Goal: Task Accomplishment & Management: Complete application form

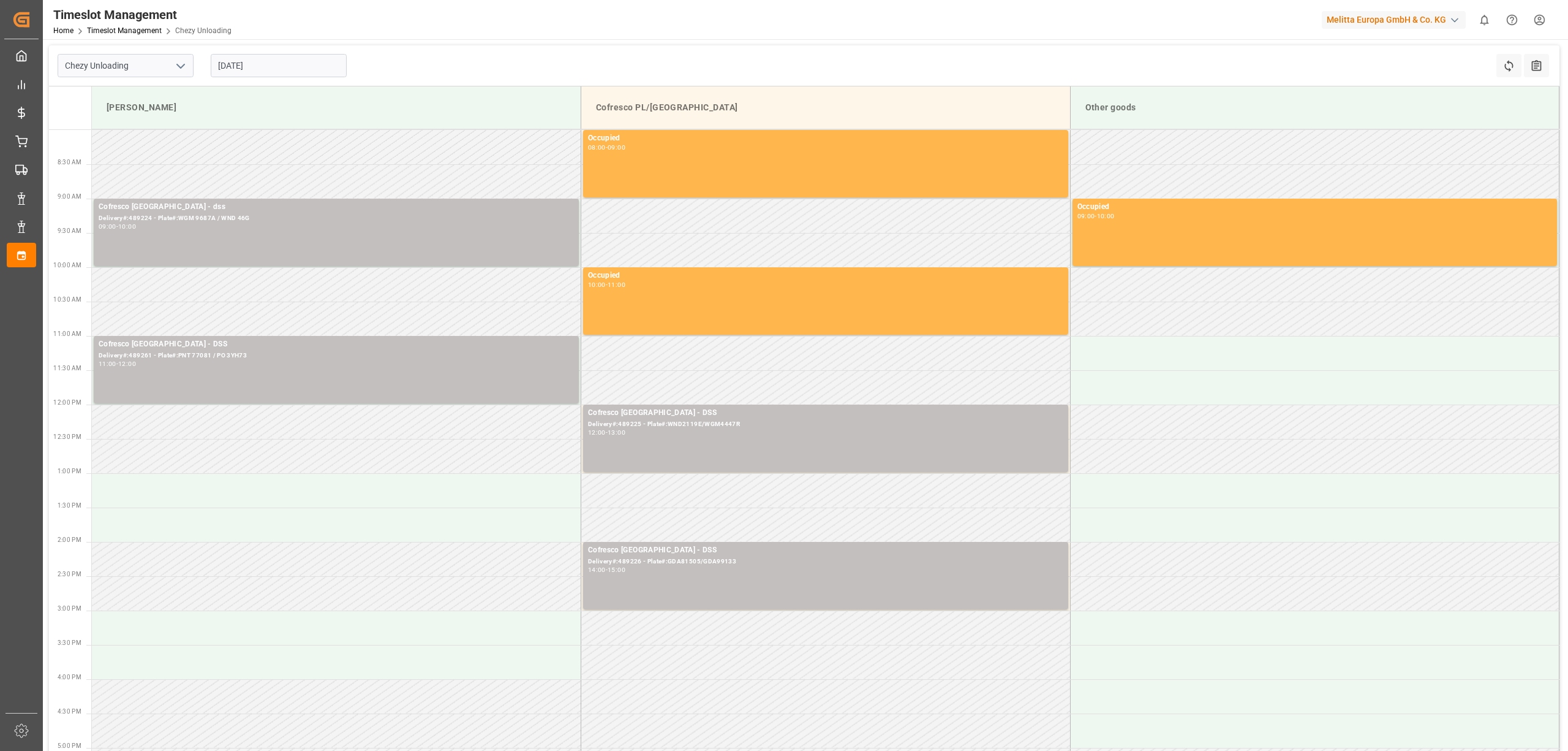
click at [254, 76] on div "03-09-2025" at bounding box center [278, 65] width 153 height 41
click at [258, 66] on input "03-09-2025" at bounding box center [278, 65] width 136 height 23
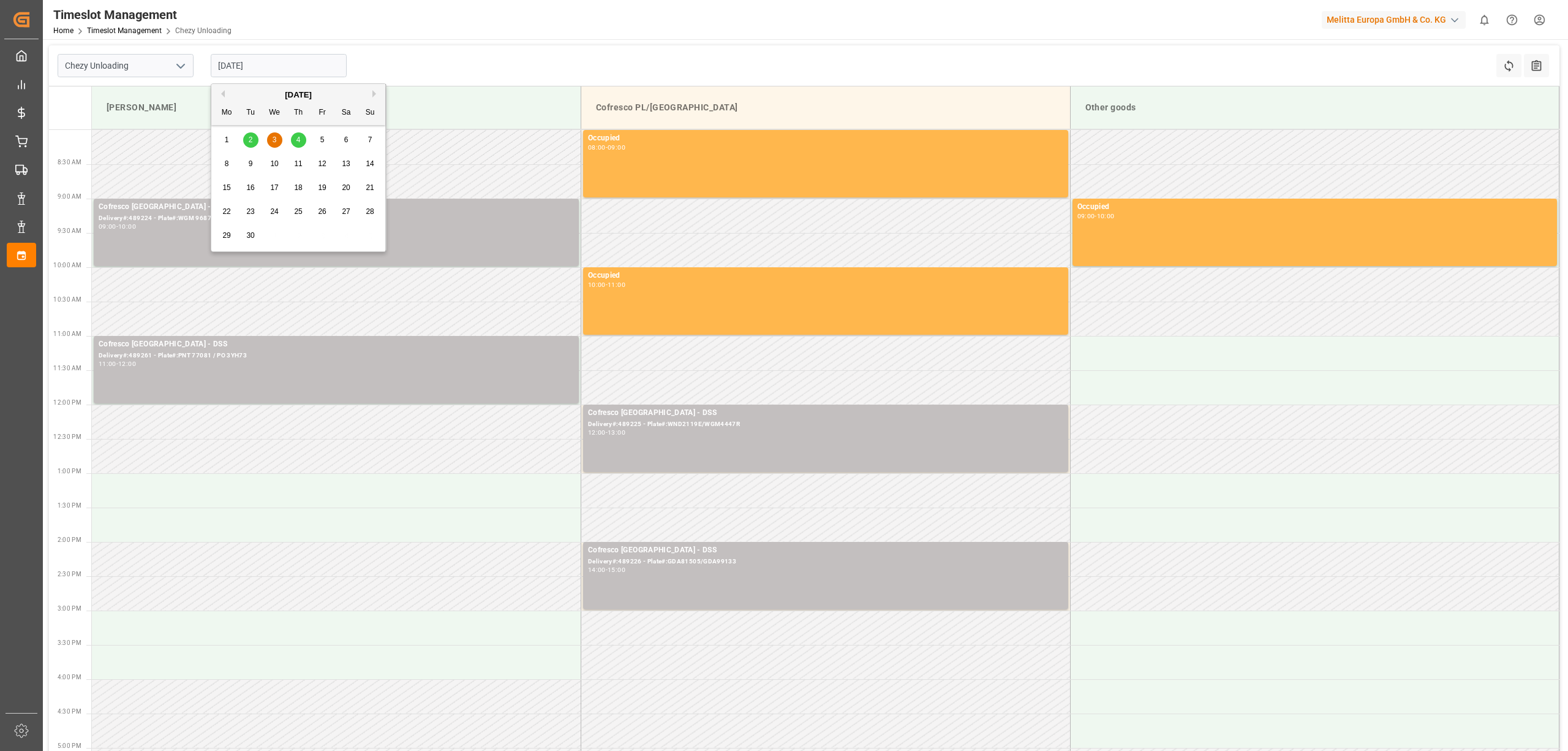
click at [301, 142] on div "4" at bounding box center [298, 140] width 15 height 14
type input "04-09-2025"
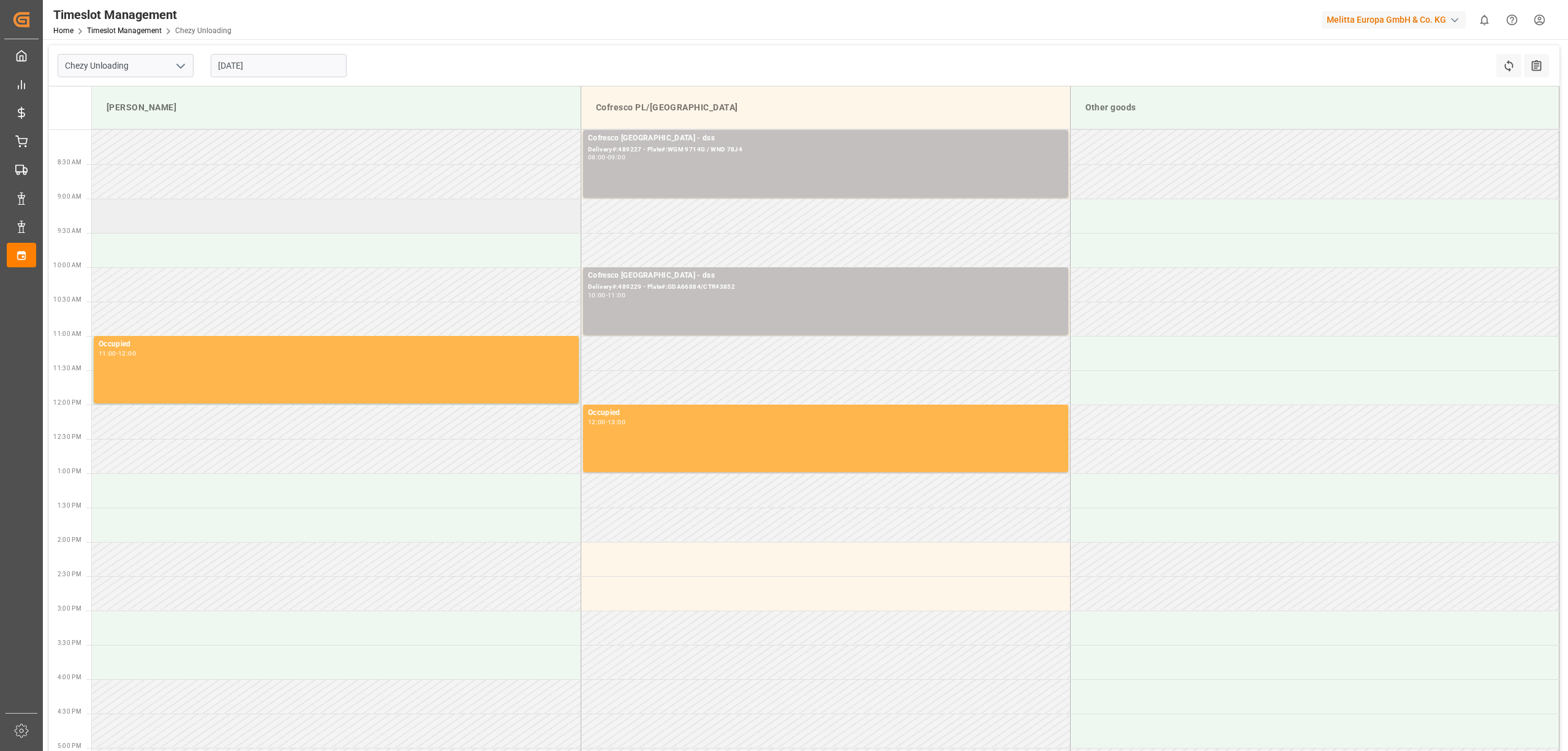
click at [204, 211] on td at bounding box center [337, 215] width 490 height 34
click at [318, 208] on td at bounding box center [337, 215] width 490 height 34
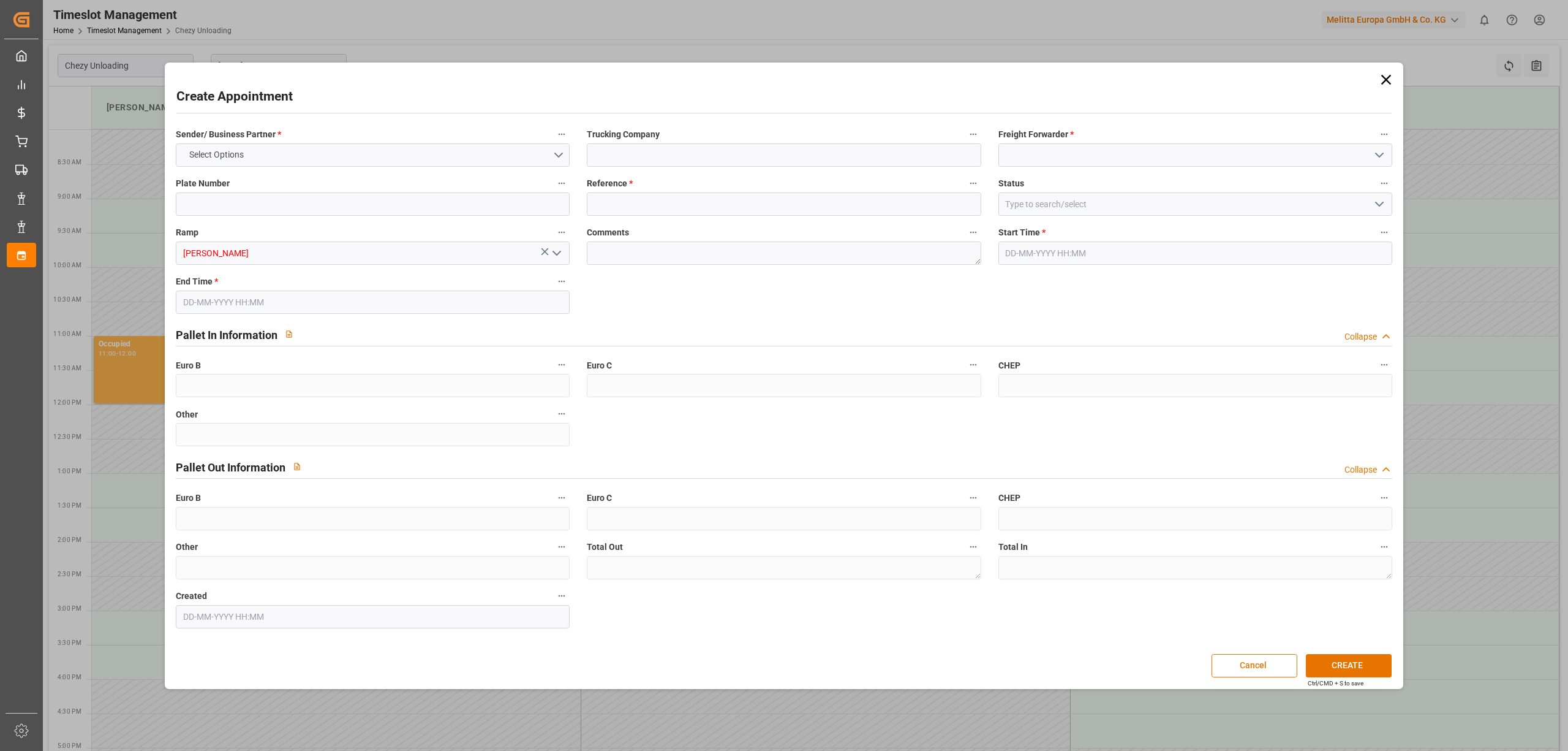
type input "0"
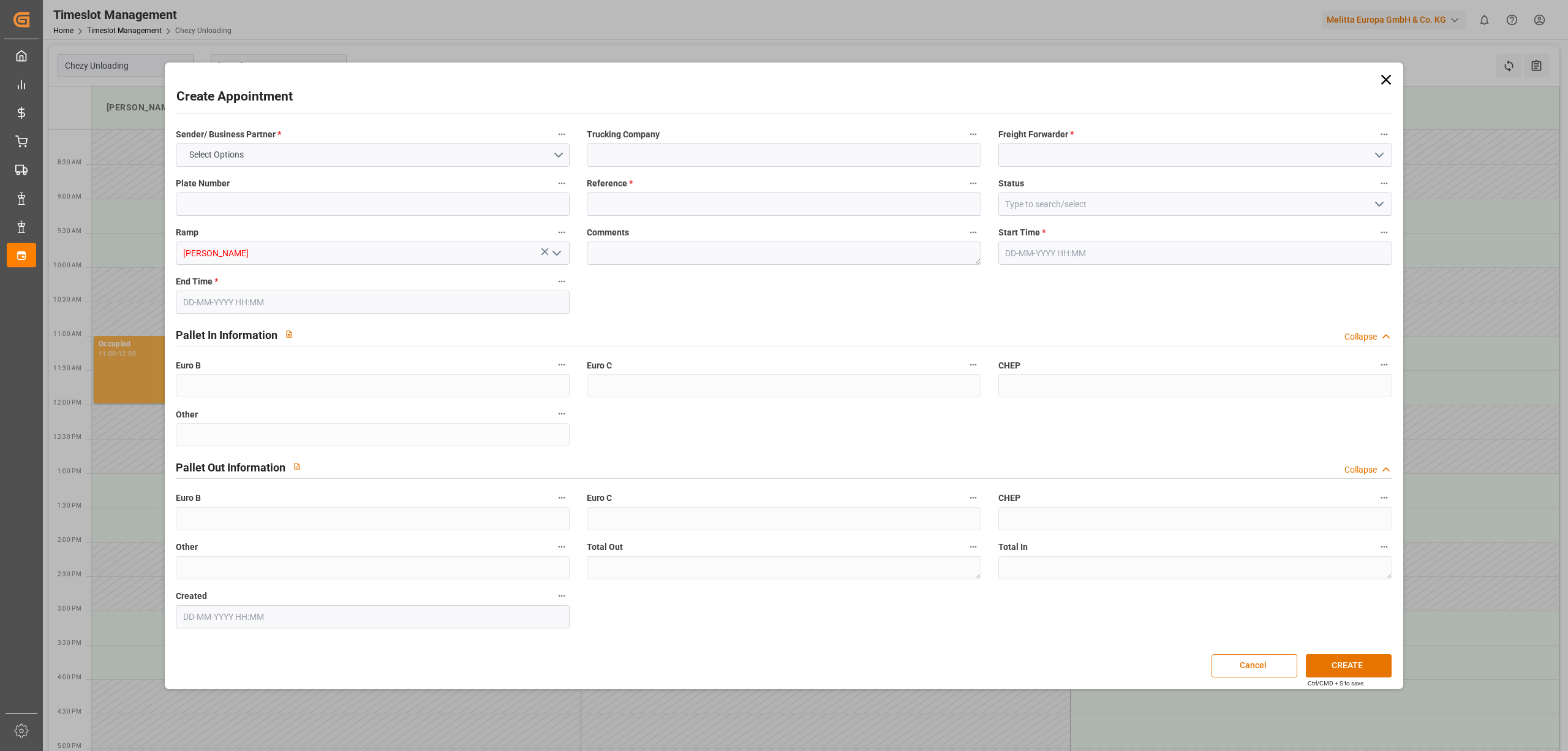
type input "0"
type input "04-09-2025 09:00"
type input "04-09-2025 10:00"
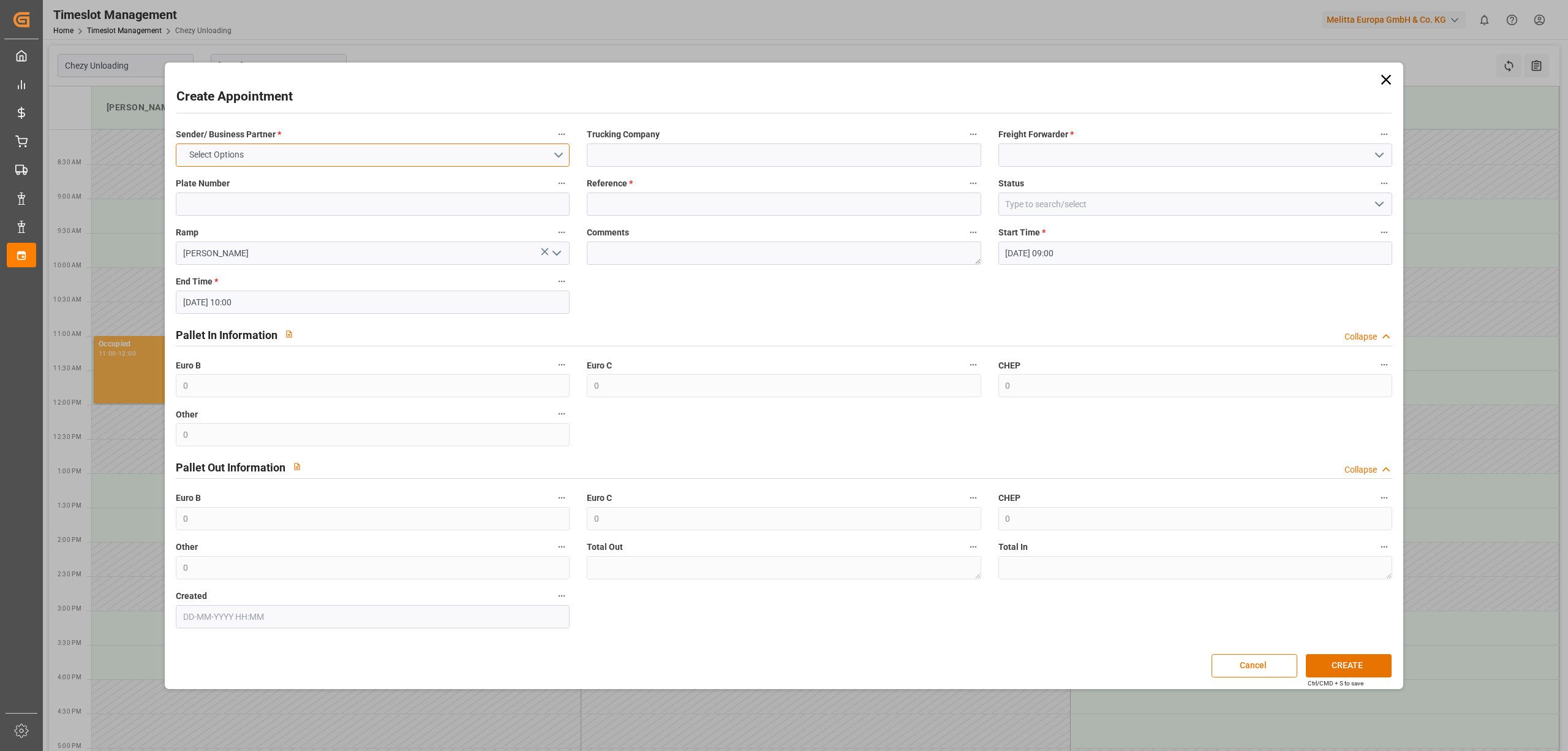
click at [293, 152] on button "Select Options" at bounding box center [372, 155] width 394 height 23
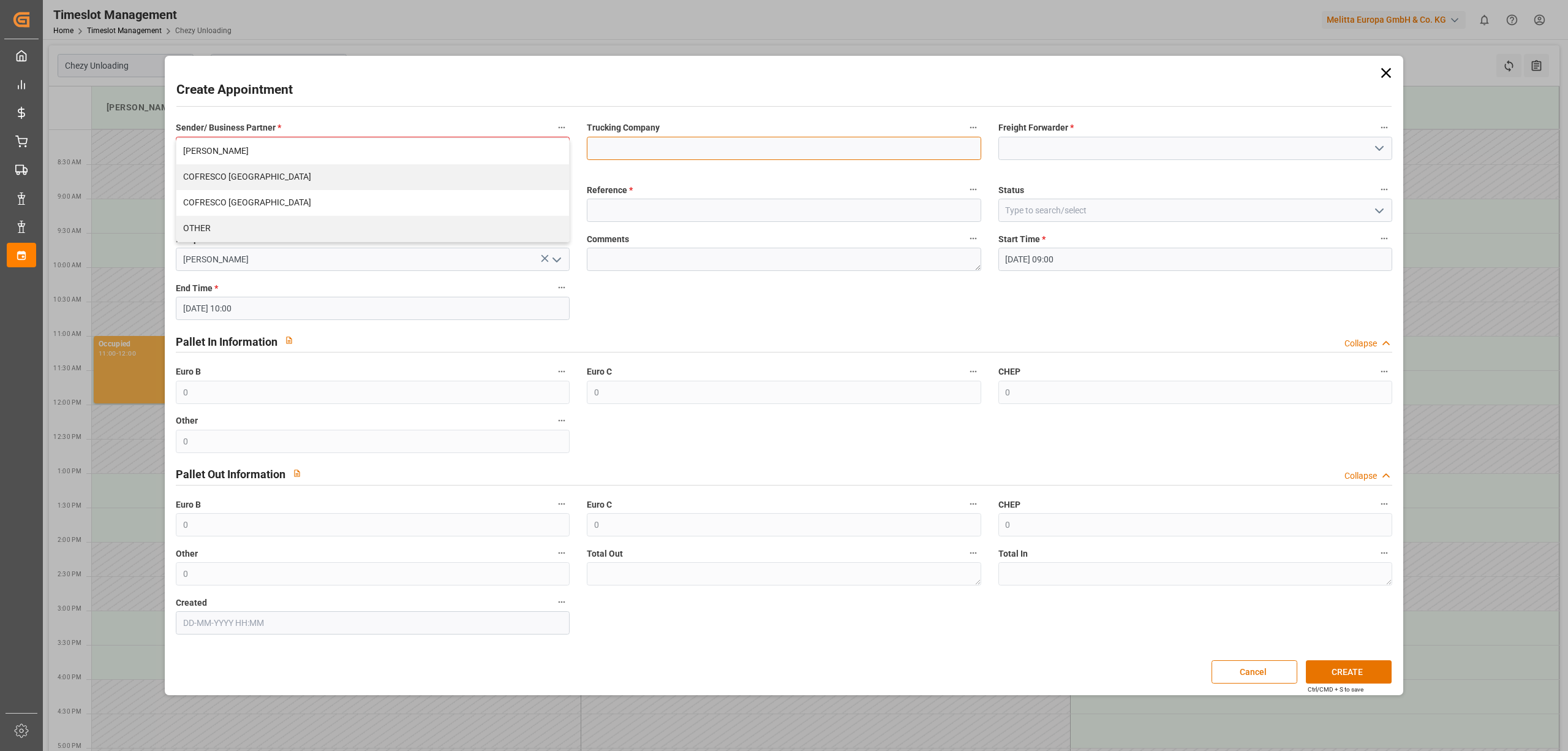
click at [724, 143] on input at bounding box center [784, 148] width 394 height 23
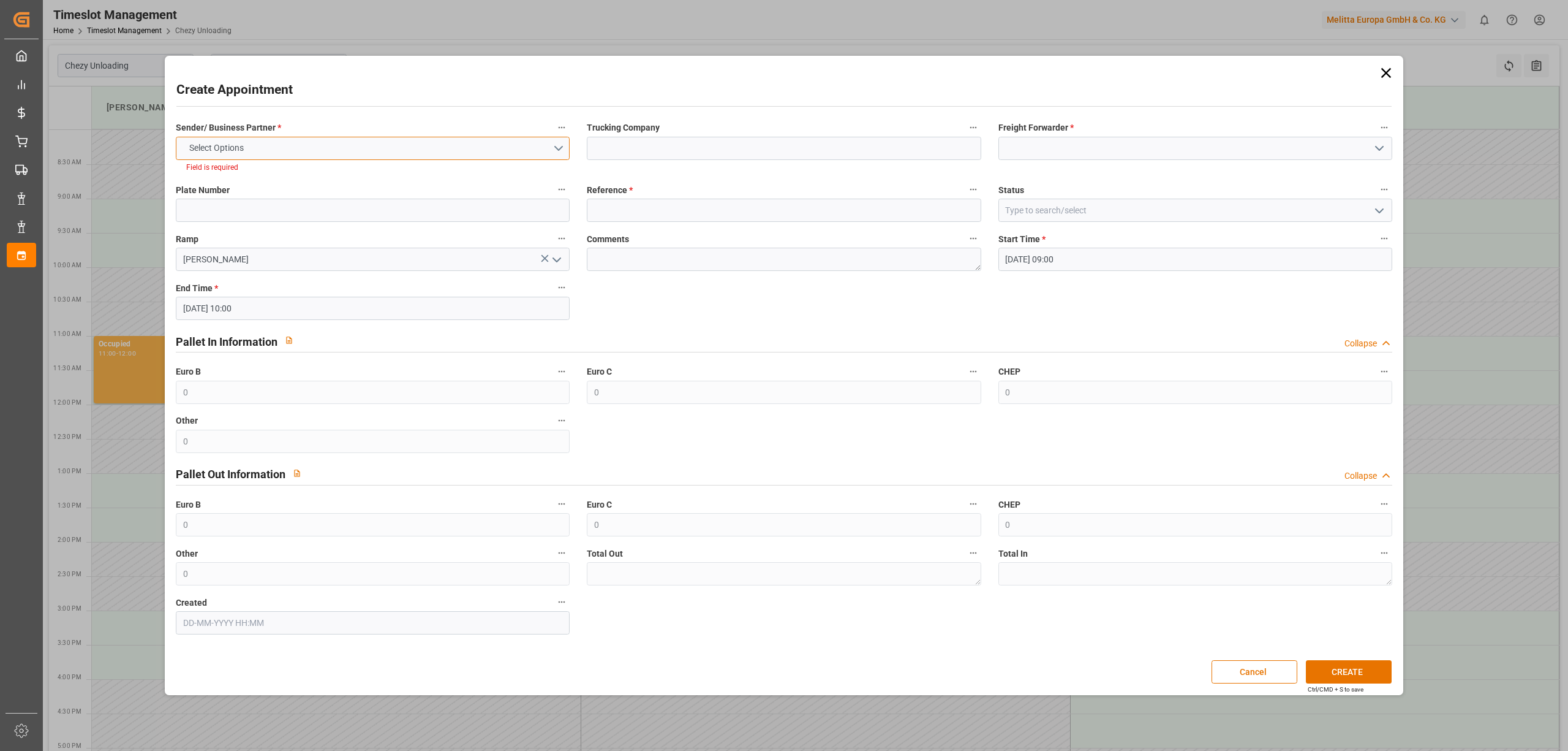
click at [312, 156] on button "Select Options" at bounding box center [372, 148] width 394 height 23
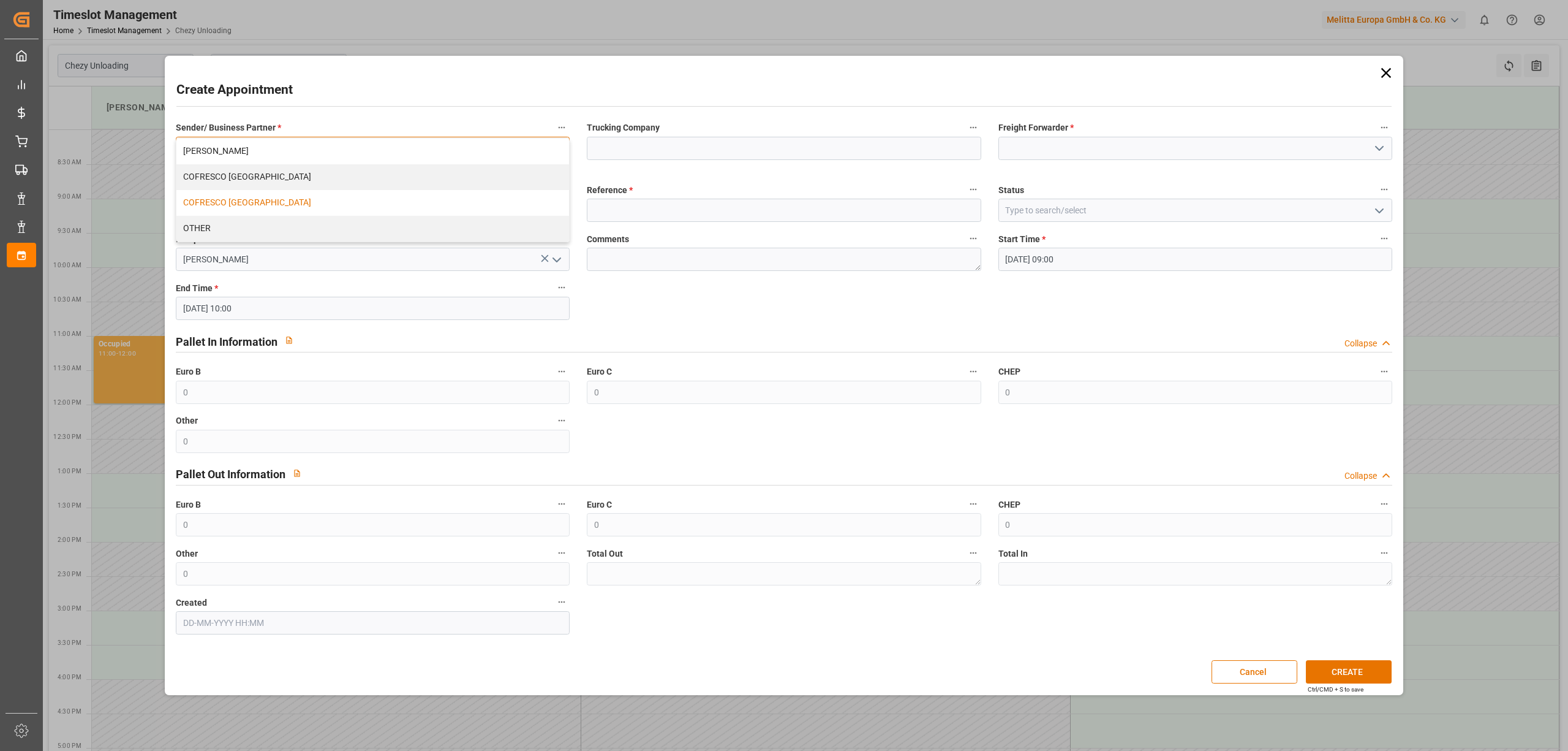
click at [282, 190] on div "COFRESCO UK" at bounding box center [372, 203] width 392 height 26
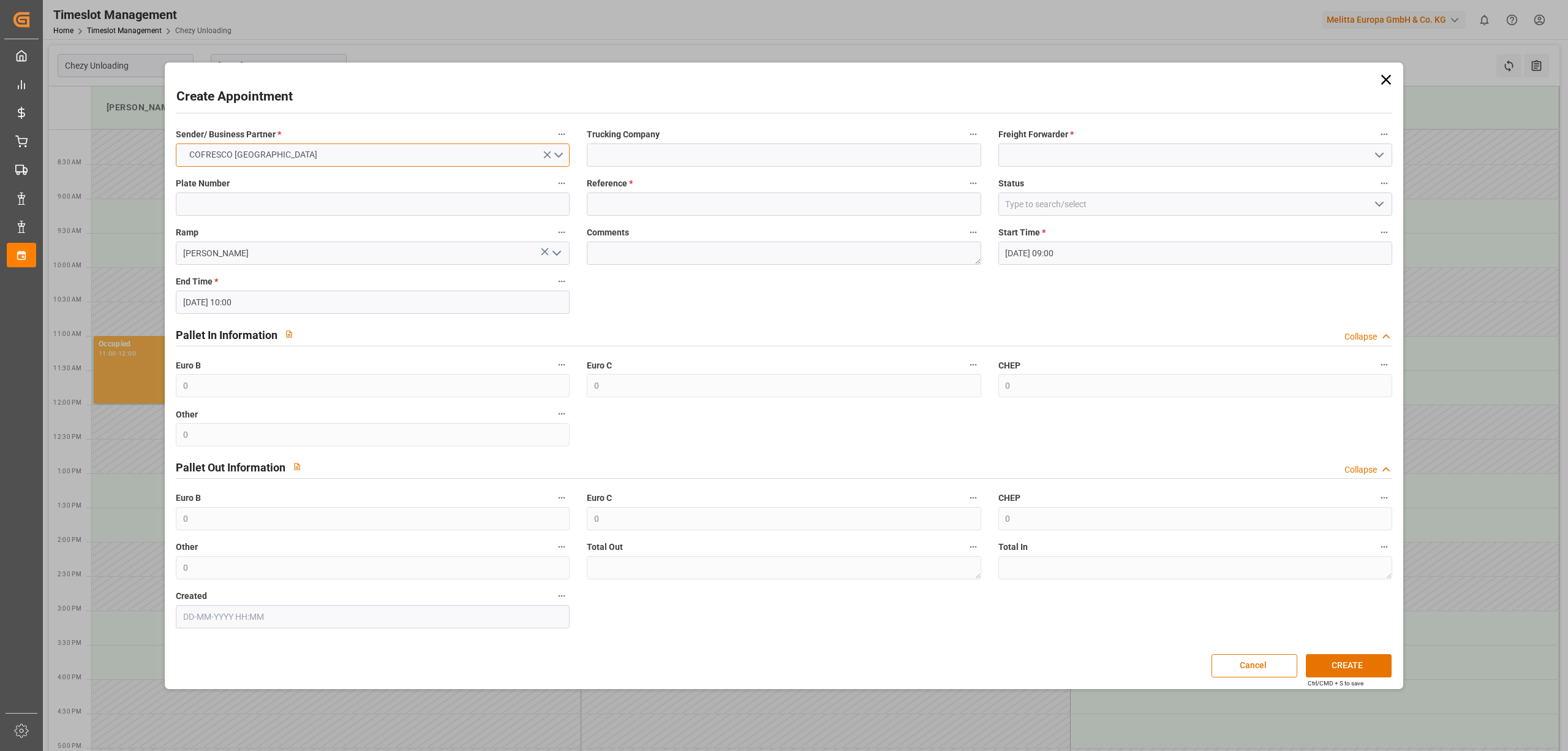
click at [297, 155] on button "COFRESCO UK" at bounding box center [372, 155] width 394 height 23
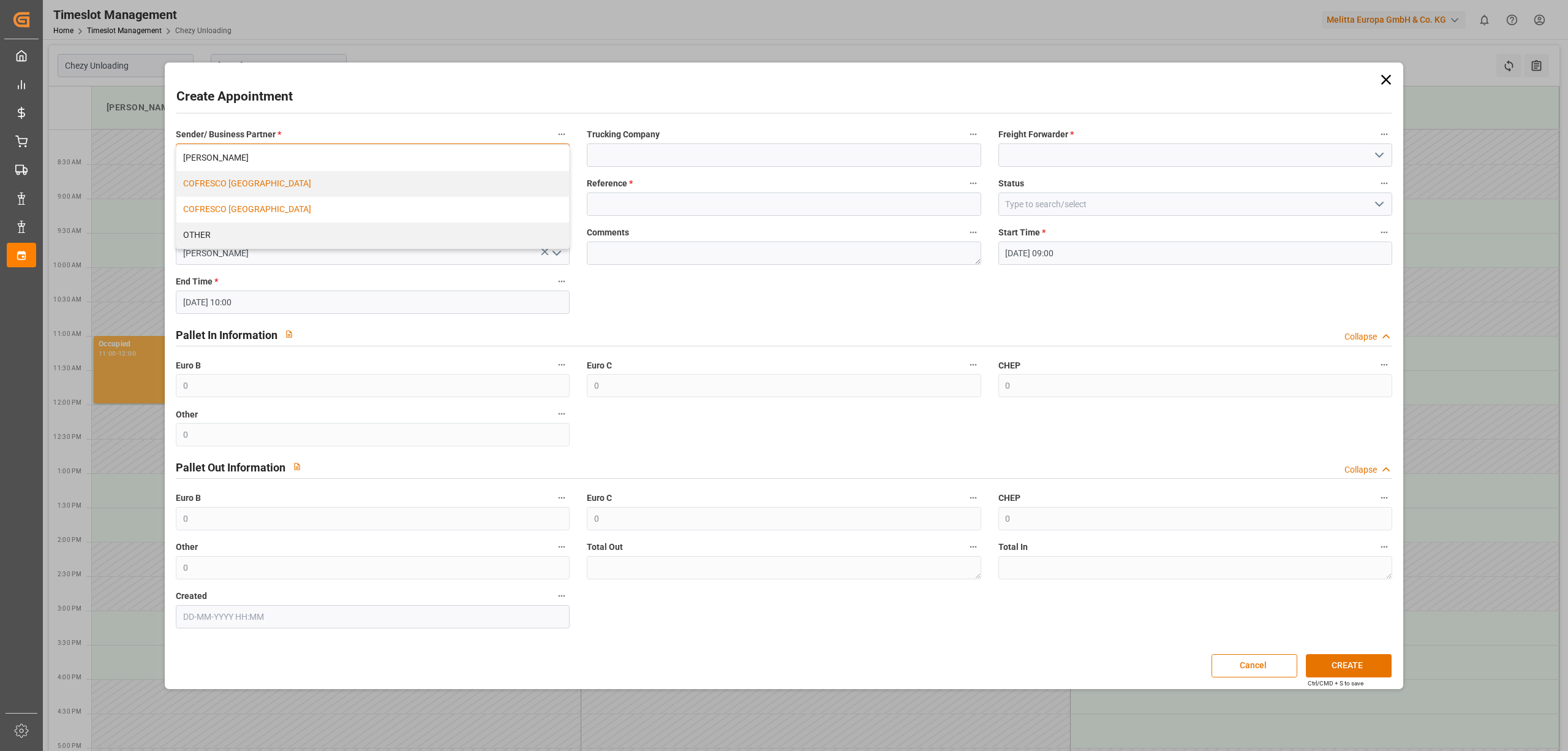
click at [270, 185] on div "COFRESCO POLAND" at bounding box center [372, 184] width 392 height 26
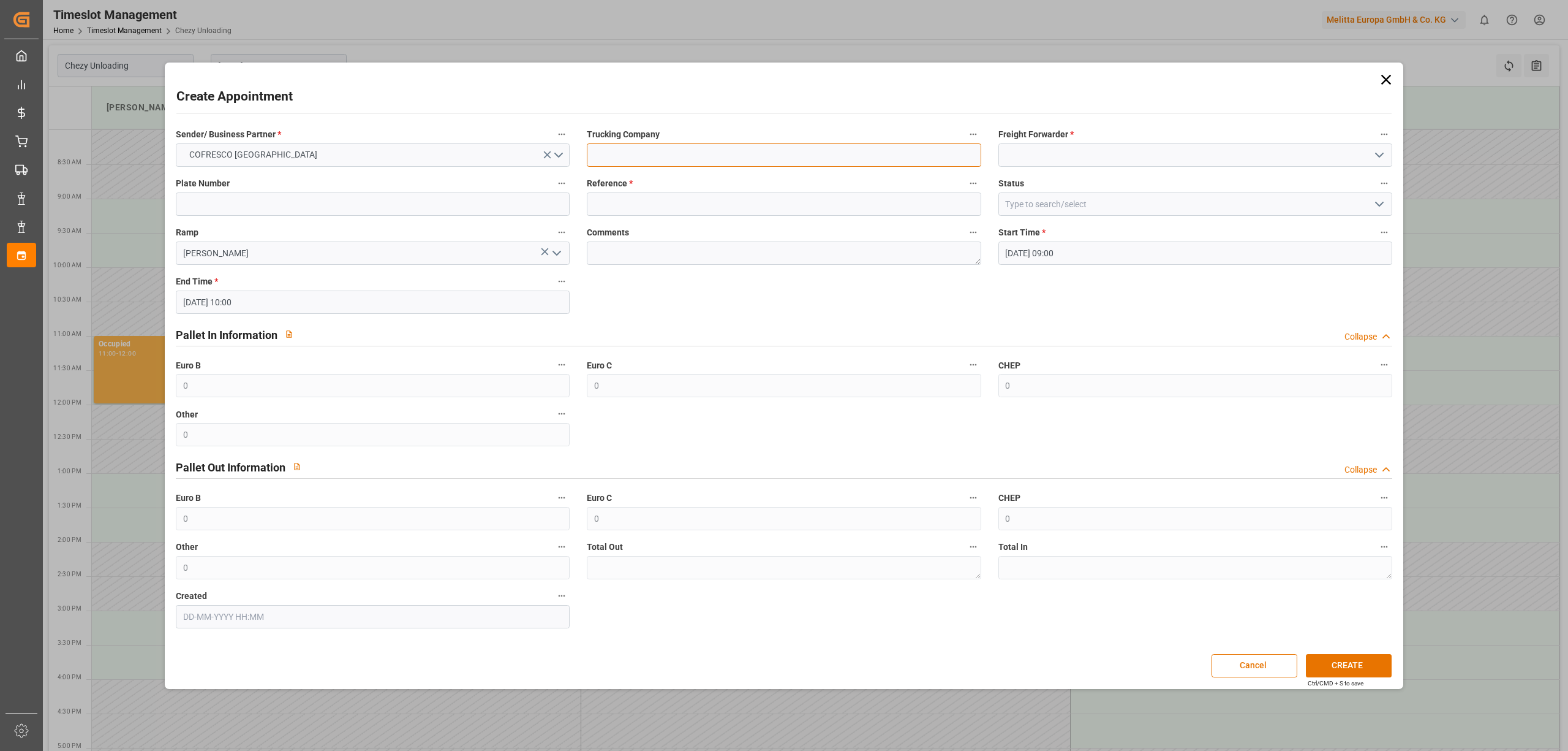
click at [668, 147] on input at bounding box center [784, 155] width 394 height 23
type input "dss"
click at [1077, 153] on input at bounding box center [1196, 155] width 394 height 23
click at [1058, 180] on div "DSS" at bounding box center [1196, 182] width 392 height 28
type input "DSS"
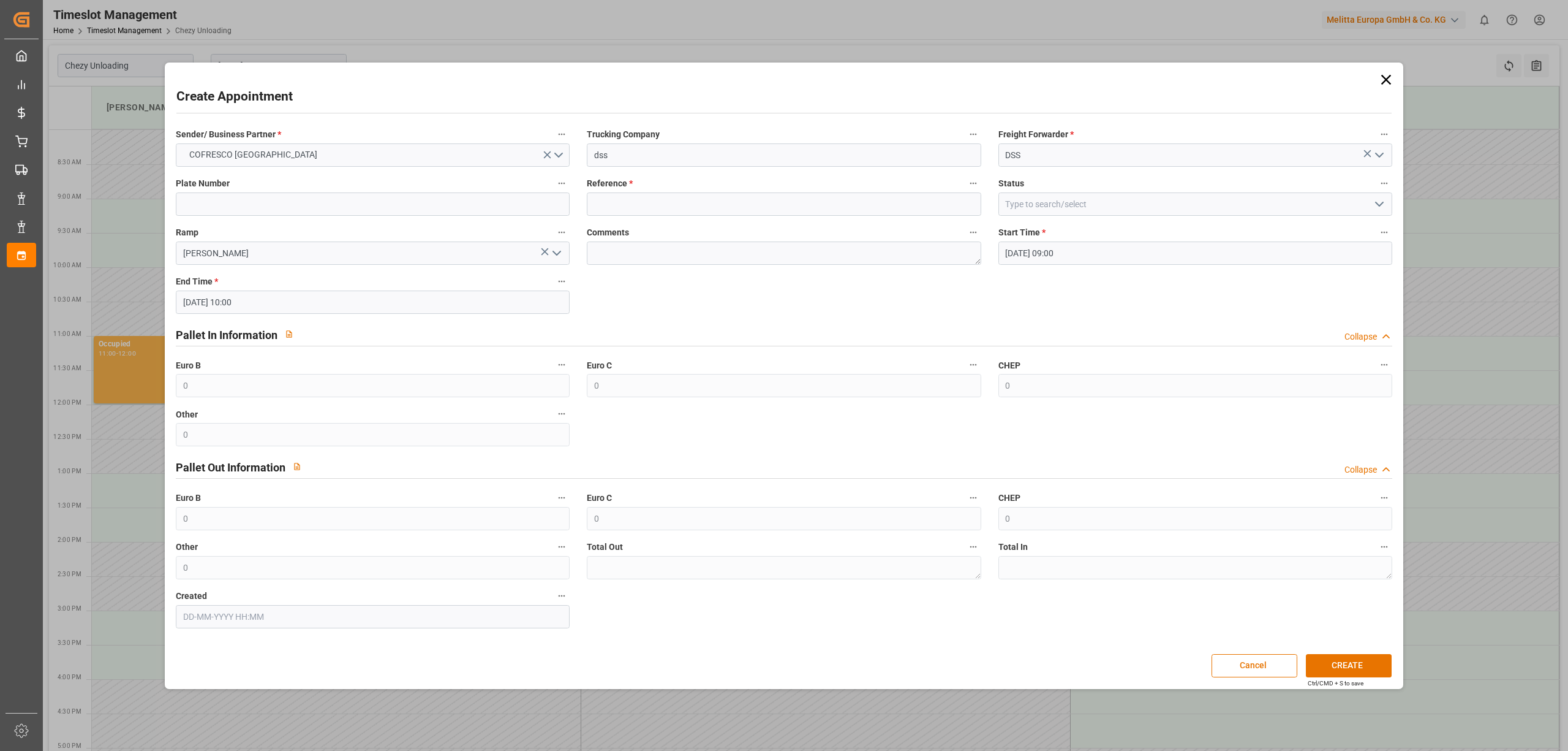
click at [400, 222] on div "Ramp Melitta G" at bounding box center [372, 244] width 411 height 49
click at [393, 201] on input at bounding box center [372, 204] width 394 height 23
click at [631, 158] on input "dss" at bounding box center [784, 155] width 394 height 23
click at [299, 226] on label "Ramp" at bounding box center [372, 233] width 394 height 18
click at [554, 226] on button "Ramp" at bounding box center [561, 232] width 16 height 16
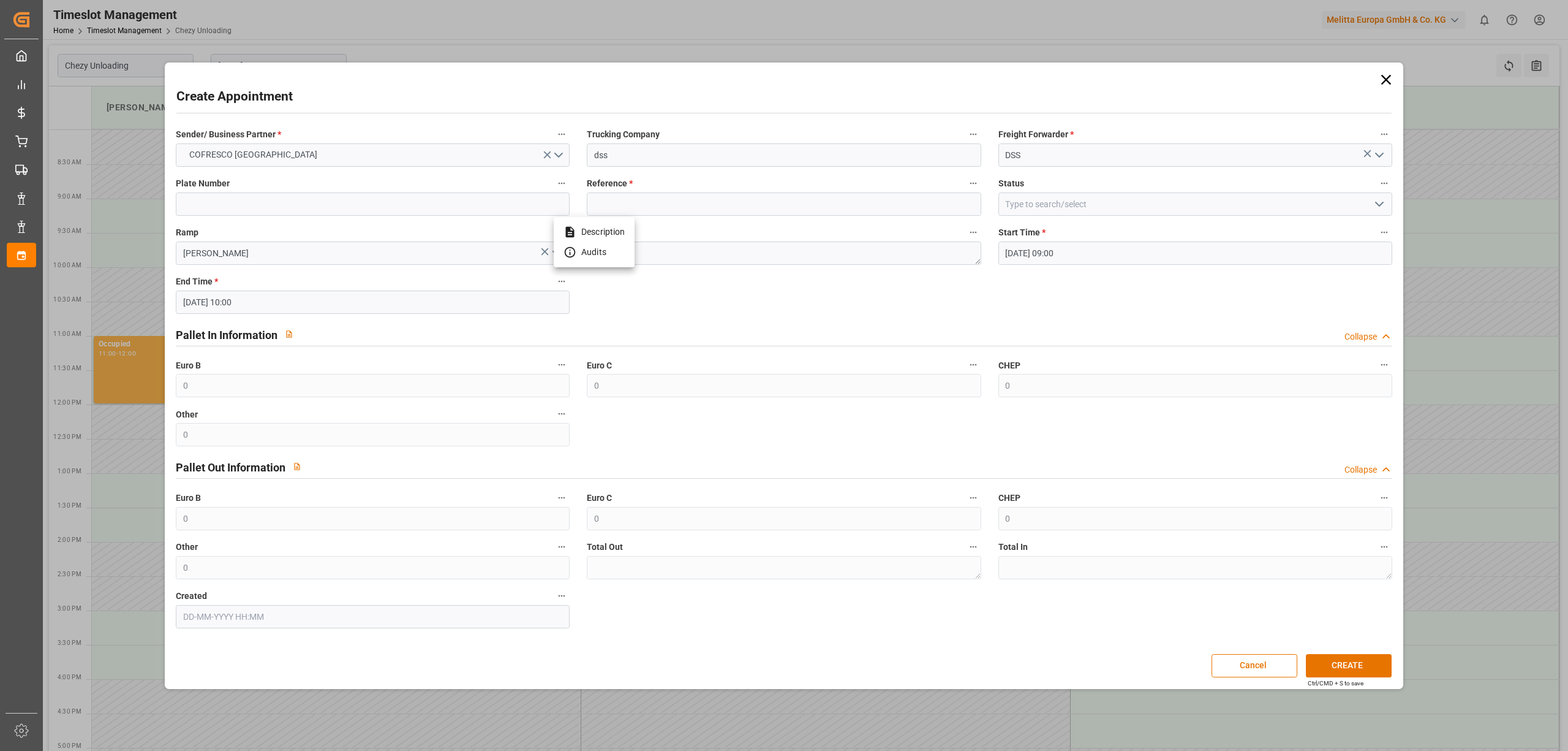
click at [313, 209] on div at bounding box center [784, 375] width 1568 height 751
click at [319, 206] on input at bounding box center [372, 204] width 394 height 23
paste input "WOS98742/NO579AE"
type input "WOS98742/NO579AE"
drag, startPoint x: 657, startPoint y: 200, endPoint x: 682, endPoint y: 205, distance: 25.5
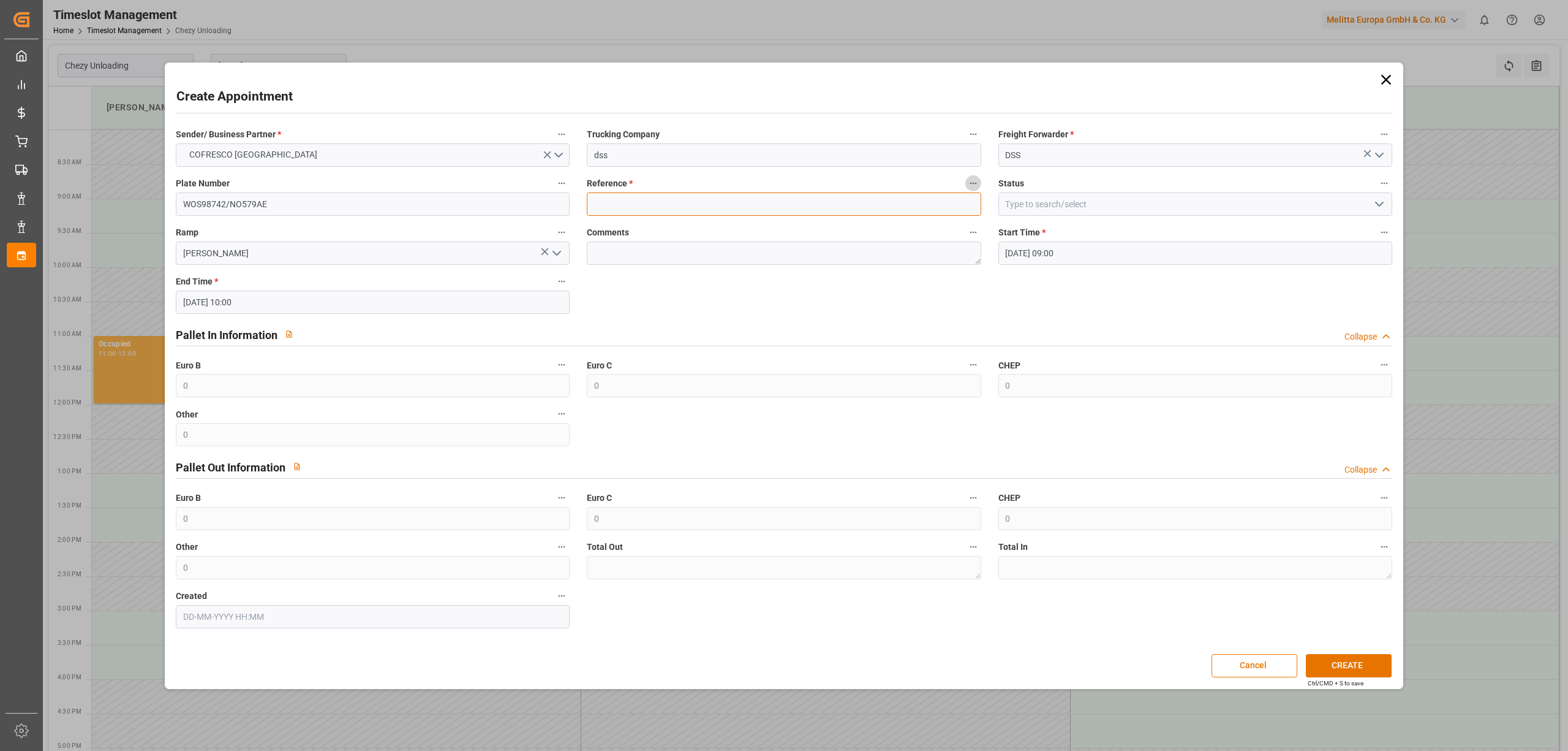
click at [657, 200] on input at bounding box center [784, 204] width 394 height 23
paste input "489154"
type input "489154"
click at [1338, 673] on button "CREATE" at bounding box center [1349, 665] width 86 height 23
